Goal: Task Accomplishment & Management: Complete application form

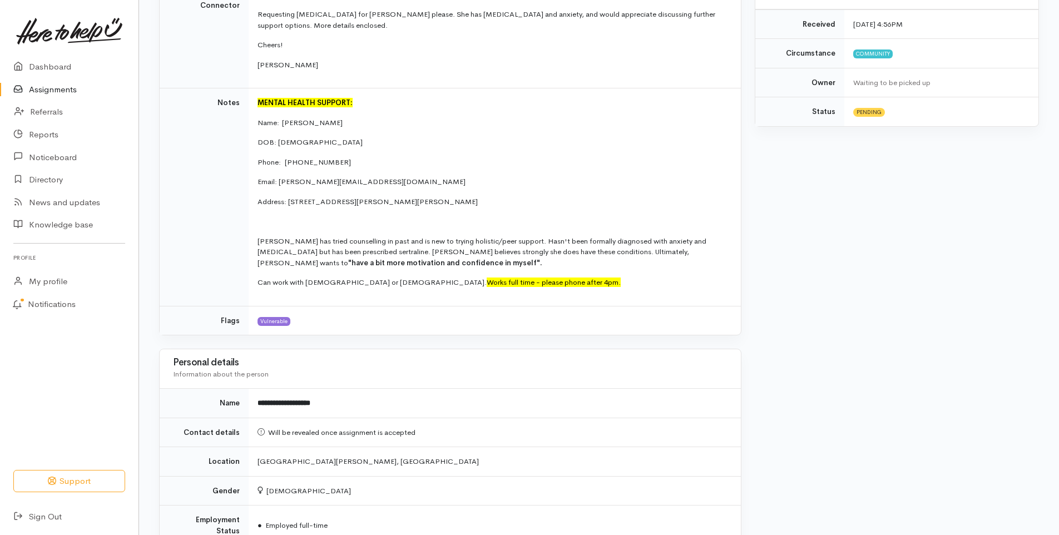
scroll to position [334, 0]
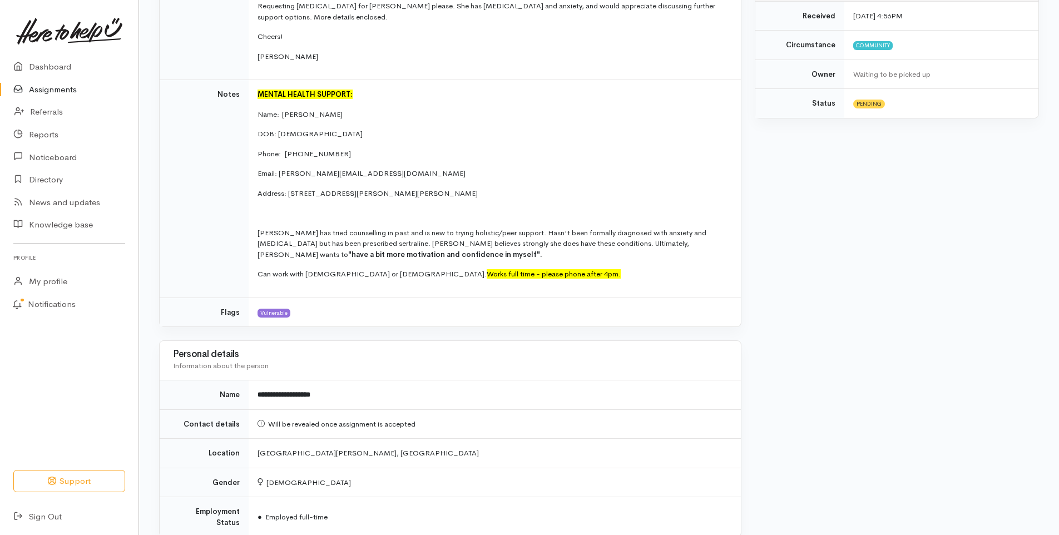
drag, startPoint x: 424, startPoint y: 257, endPoint x: 463, endPoint y: 208, distance: 62.2
click at [463, 208] on p at bounding box center [493, 212] width 470 height 11
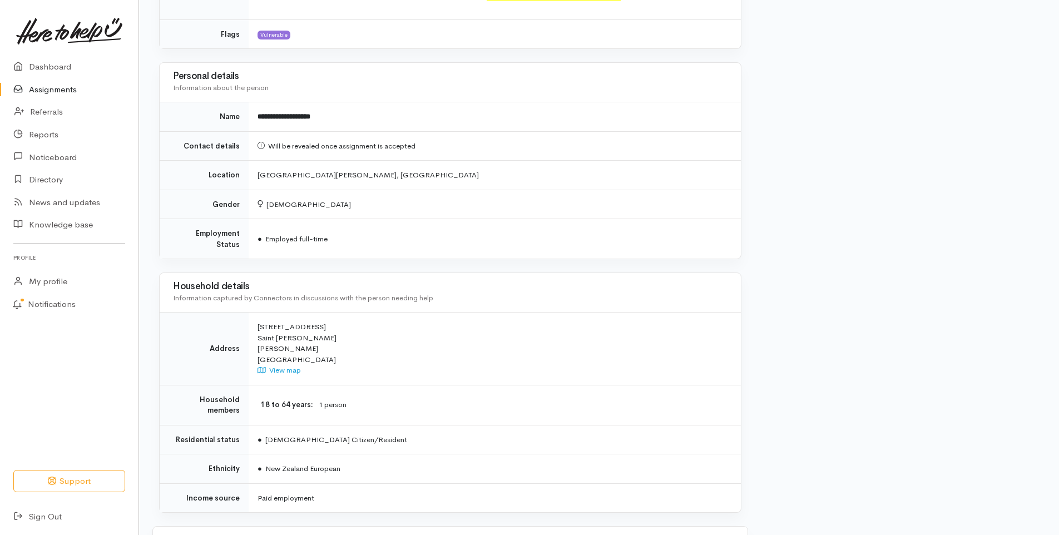
scroll to position [656, 0]
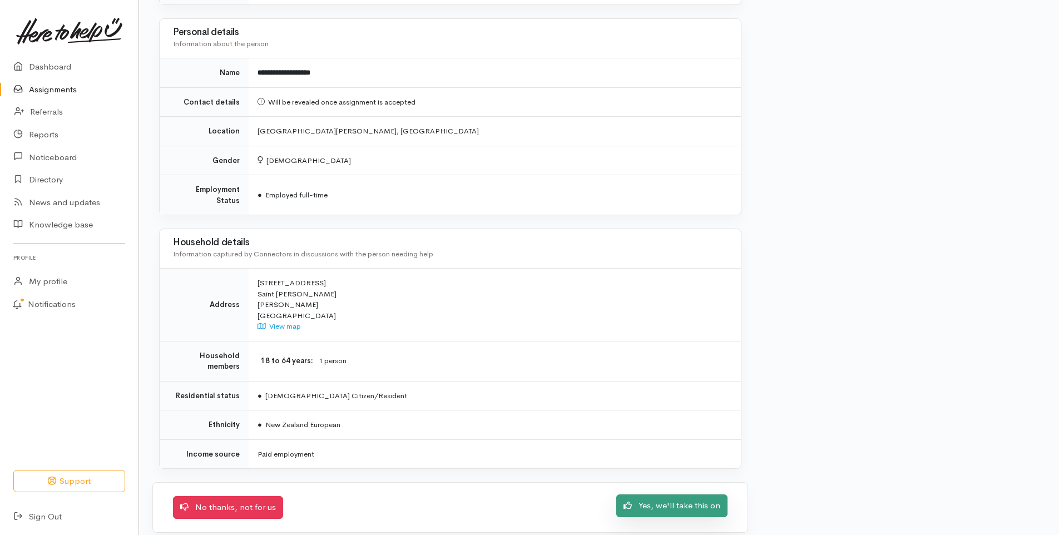
click at [656, 495] on link "Yes, we'll take this on" at bounding box center [671, 506] width 111 height 23
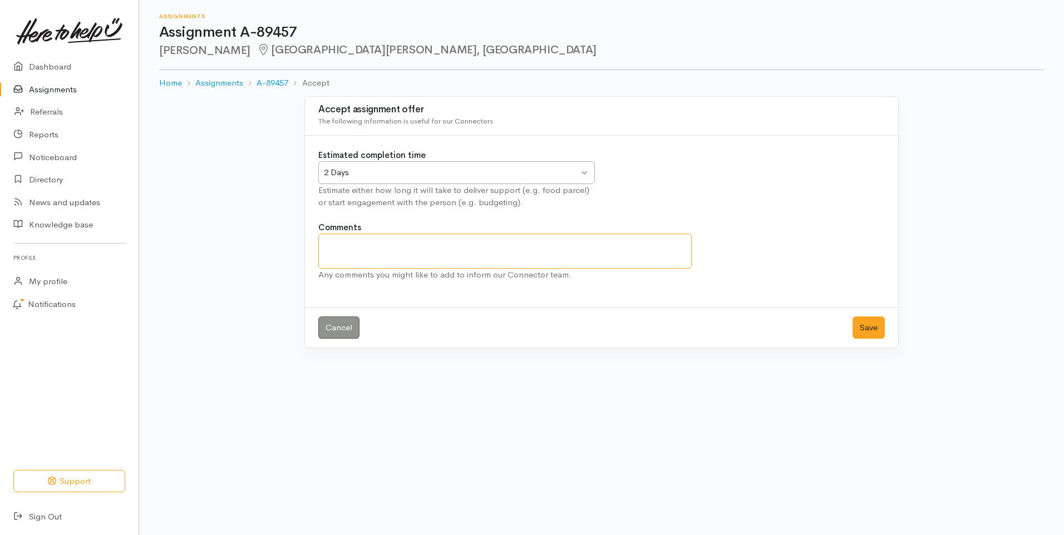
click at [568, 245] on textarea "Comments" at bounding box center [504, 251] width 373 height 35
click at [264, 84] on link "A-89457" at bounding box center [272, 83] width 32 height 13
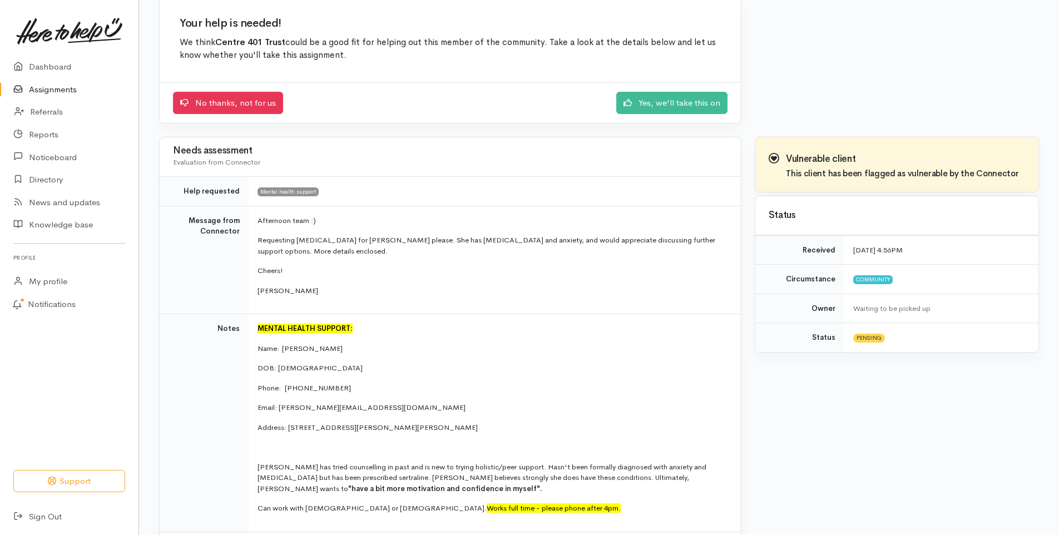
scroll to position [111, 0]
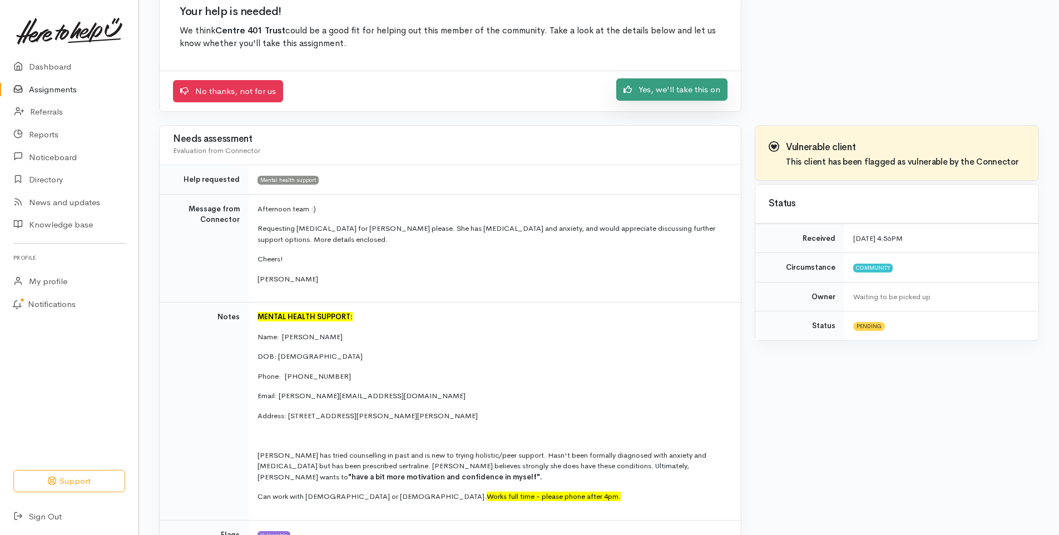
click at [672, 93] on link "Yes, we'll take this on" at bounding box center [671, 89] width 111 height 23
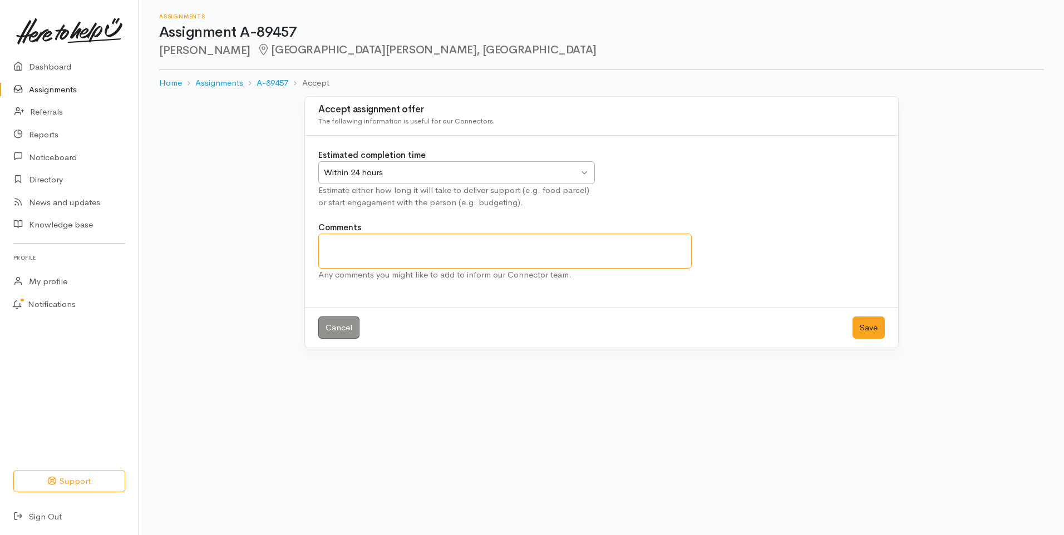
click at [389, 244] on textarea "Comments" at bounding box center [504, 251] width 373 height 35
type textarea "Yes, definite something we can take on."
drag, startPoint x: 364, startPoint y: 244, endPoint x: 524, endPoint y: 248, distance: 160.3
click at [524, 248] on textarea "Yes, definite something we can take on." at bounding box center [504, 251] width 373 height 35
drag, startPoint x: 484, startPoint y: 247, endPoint x: 318, endPoint y: 255, distance: 166.0
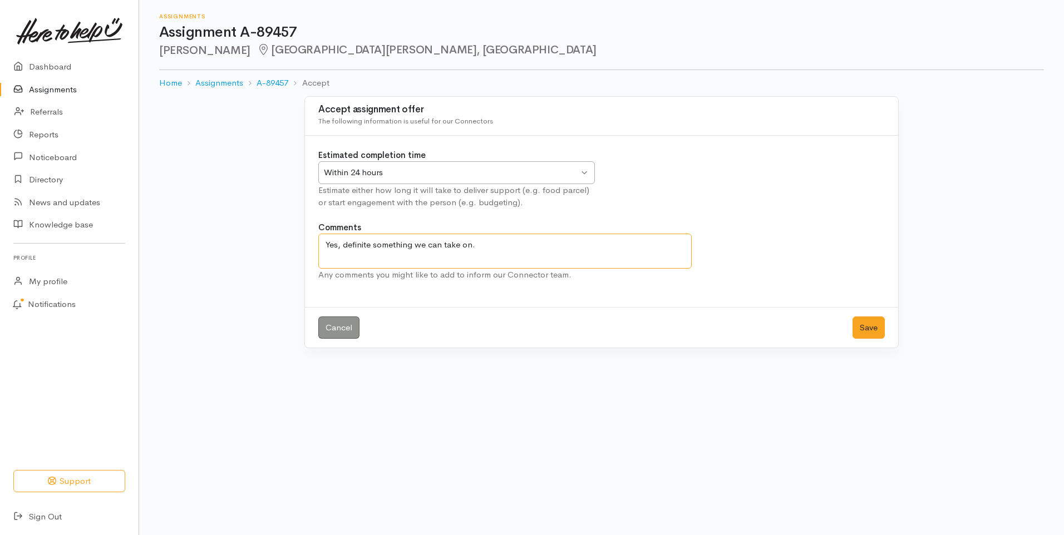
click at [318, 255] on textarea "Yes, definite something we can take on." at bounding box center [504, 251] width 373 height 35
type textarea "W"
drag, startPoint x: 573, startPoint y: 245, endPoint x: 689, endPoint y: 288, distance: 124.1
click at [689, 288] on div "Comments I will make contact with Jamieleigh at some point today and dissusus A…" at bounding box center [602, 257] width 580 height 72
click at [616, 253] on textarea "I will make contact with Jamieleigh at some point today and disusus" at bounding box center [504, 251] width 373 height 35
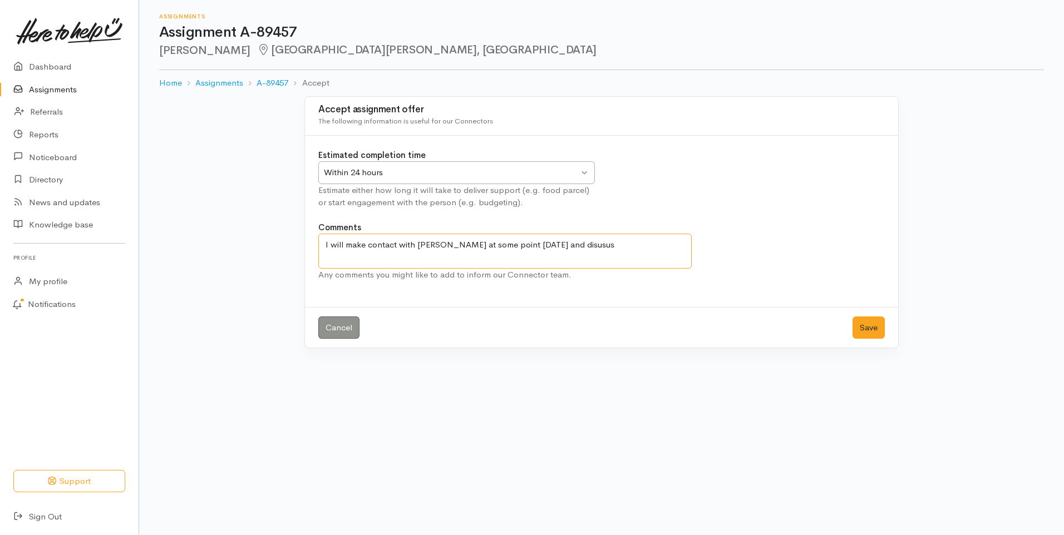
drag, startPoint x: 567, startPoint y: 248, endPoint x: 677, endPoint y: 248, distance: 110.1
click at [677, 248] on textarea "I will make contact with Jamieleigh at some point today and disusus" at bounding box center [504, 251] width 373 height 35
click at [579, 261] on textarea "I will make contact with Jamieleigh at some point today and inform her about ou…" at bounding box center [504, 251] width 373 height 35
type textarea "I will make contact with Jamieleigh at some point today and inform her about ou…"
click at [861, 322] on button "Save" at bounding box center [868, 328] width 32 height 23
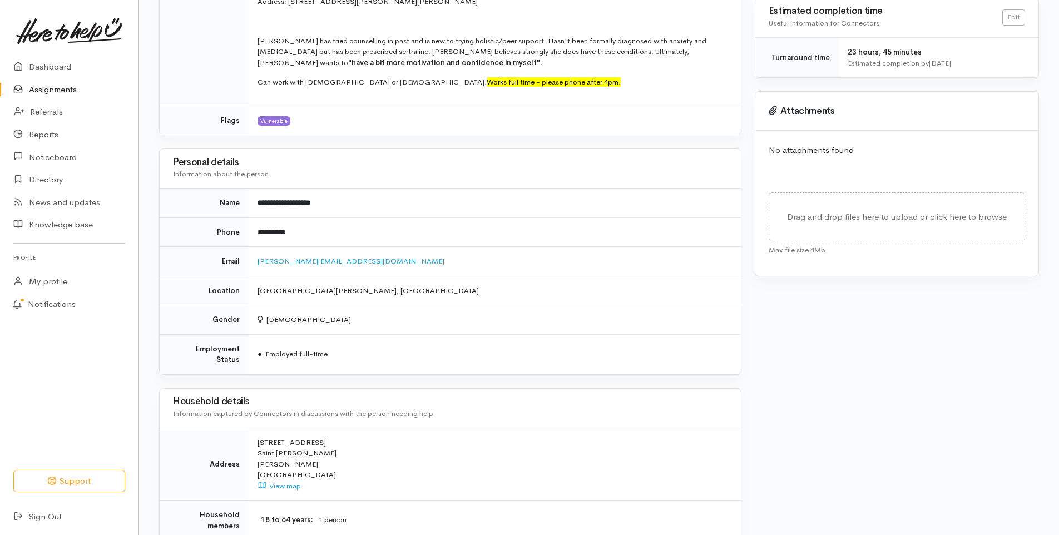
scroll to position [389, 0]
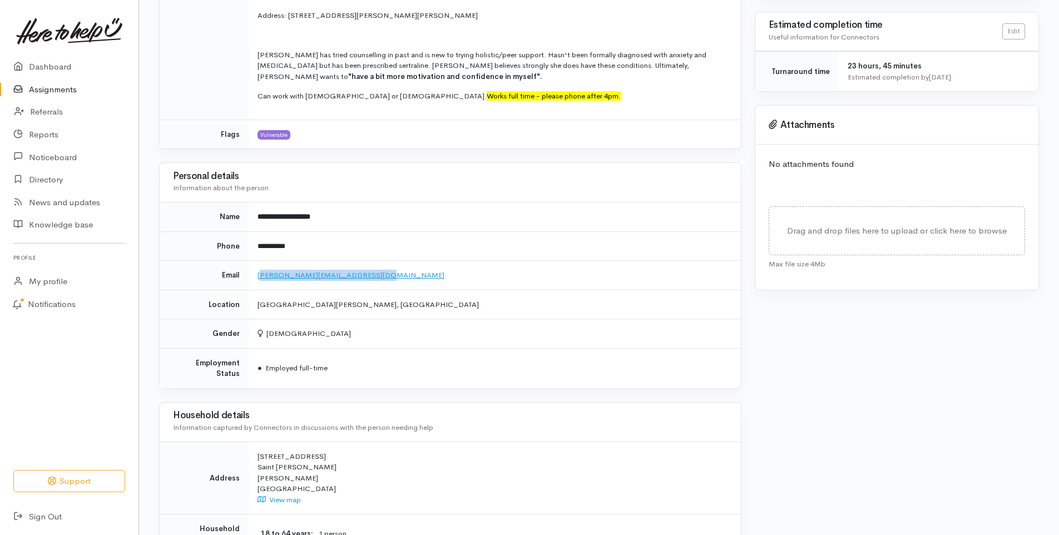
drag, startPoint x: 370, startPoint y: 274, endPoint x: 261, endPoint y: 274, distance: 109.6
click at [261, 274] on td "[PERSON_NAME][EMAIL_ADDRESS][DOMAIN_NAME]" at bounding box center [495, 275] width 492 height 29
drag, startPoint x: 261, startPoint y: 274, endPoint x: 380, endPoint y: 283, distance: 119.9
click at [380, 283] on td "[PERSON_NAME][EMAIL_ADDRESS][DOMAIN_NAME]" at bounding box center [495, 275] width 492 height 29
drag, startPoint x: 369, startPoint y: 273, endPoint x: 258, endPoint y: 275, distance: 110.7
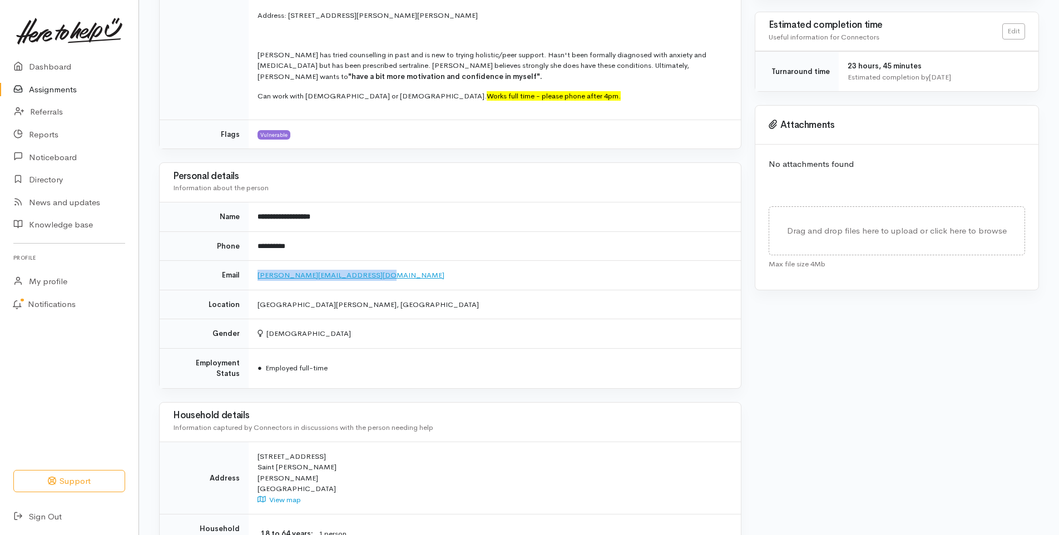
click at [258, 275] on td "[PERSON_NAME][EMAIL_ADDRESS][DOMAIN_NAME]" at bounding box center [495, 275] width 492 height 29
drag, startPoint x: 258, startPoint y: 275, endPoint x: 288, endPoint y: 271, distance: 30.2
copy link "[PERSON_NAME][EMAIL_ADDRESS][DOMAIN_NAME]"
